Goal: Find specific page/section: Find specific page/section

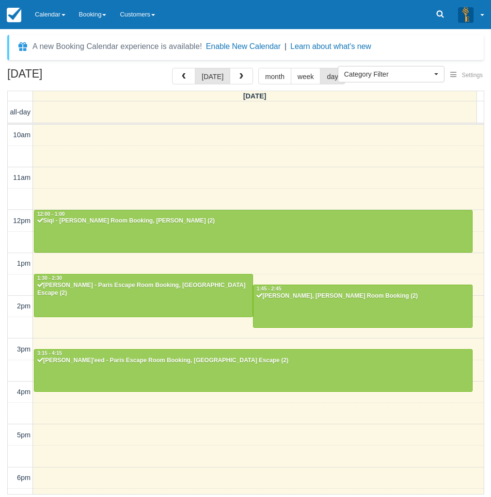
select select
click at [52, 12] on link "Calendar" at bounding box center [50, 14] width 44 height 29
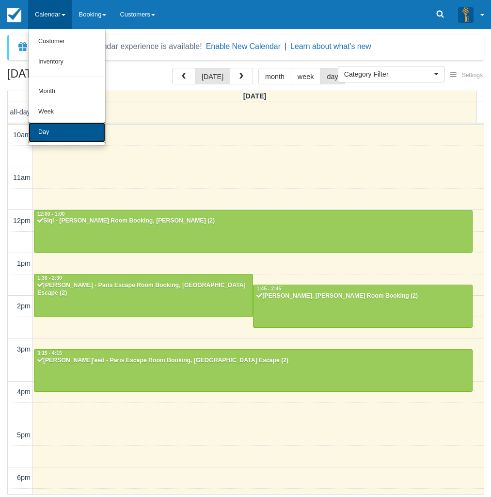
click at [49, 129] on link "Day" at bounding box center [67, 132] width 77 height 20
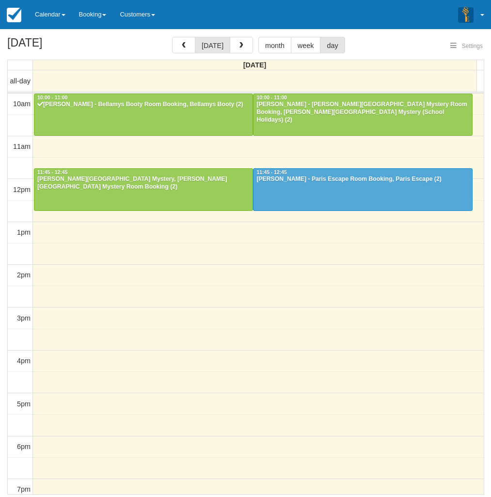
select select
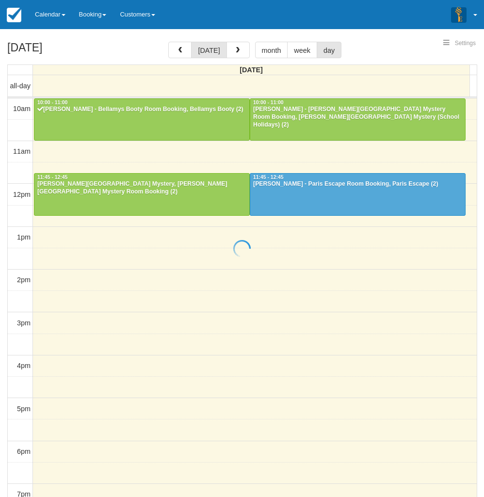
select select
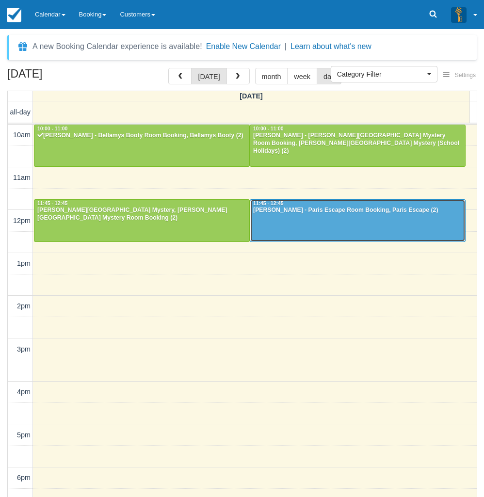
click at [296, 217] on div at bounding box center [357, 221] width 215 height 42
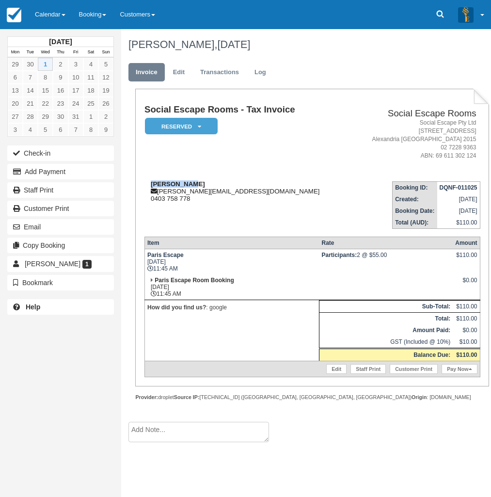
drag, startPoint x: 194, startPoint y: 182, endPoint x: 147, endPoint y: 184, distance: 47.0
click at [147, 184] on div "Jessica Tan jessicaltan@gmail.com 0403 758 778" at bounding box center [246, 191] width 205 height 22
copy strong "Jessica Tan"
click at [57, 14] on link "Calendar" at bounding box center [50, 14] width 44 height 29
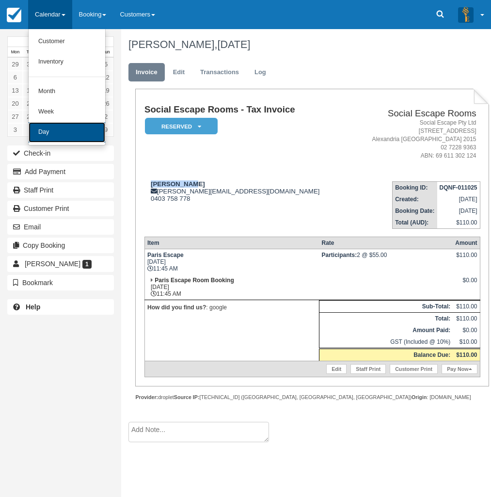
click at [46, 129] on link "Day" at bounding box center [67, 132] width 77 height 20
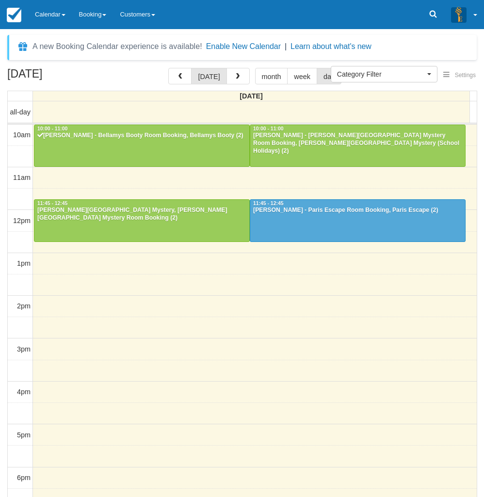
select select
click at [1, 130] on div "October 1, 2025 today month week day Wednesday all-day 10am 11am 12pm 1pm 2pm 3…" at bounding box center [242, 296] width 484 height 457
